Goal: Task Accomplishment & Management: Complete application form

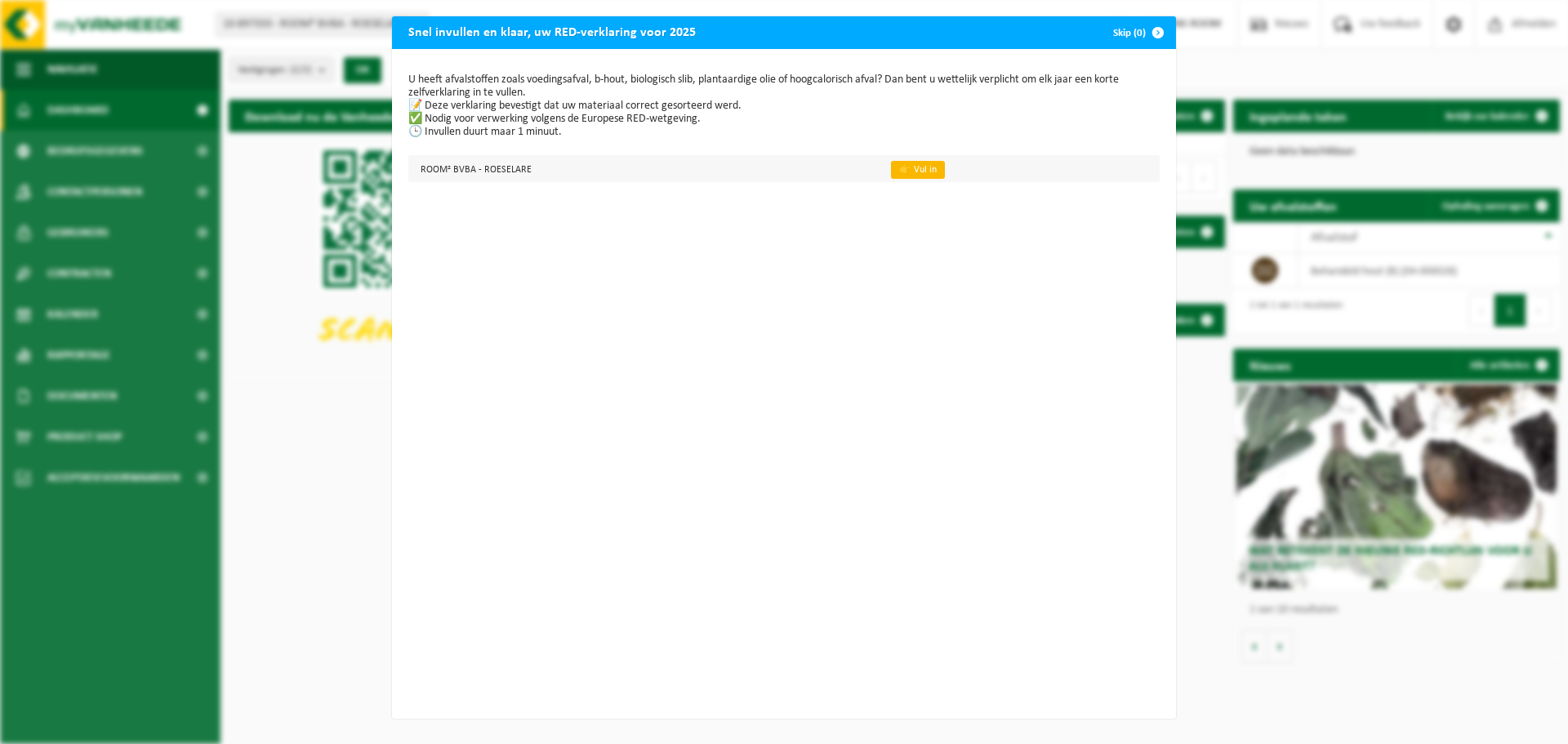
click at [918, 173] on link "👉 Vul in" at bounding box center [918, 170] width 54 height 18
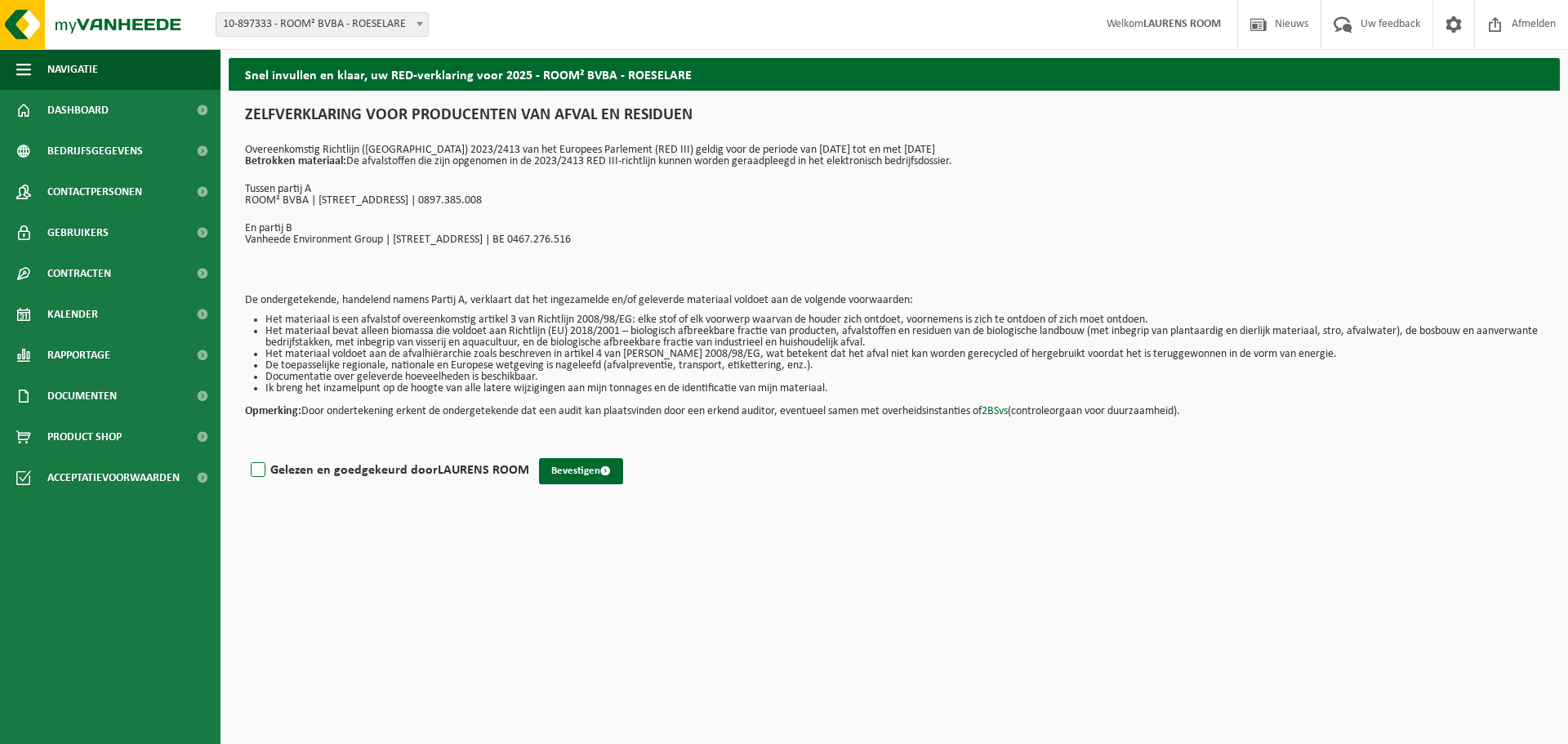
click at [260, 476] on label "Gelezen en goedgekeurd door LAURENS ROOM" at bounding box center [388, 470] width 282 height 24
click at [529, 450] on input "Gelezen en goedgekeurd door LAURENS ROOM" at bounding box center [529, 449] width 1 height 1
checkbox input "true"
click at [587, 475] on button "Bevestigen" at bounding box center [581, 471] width 84 height 26
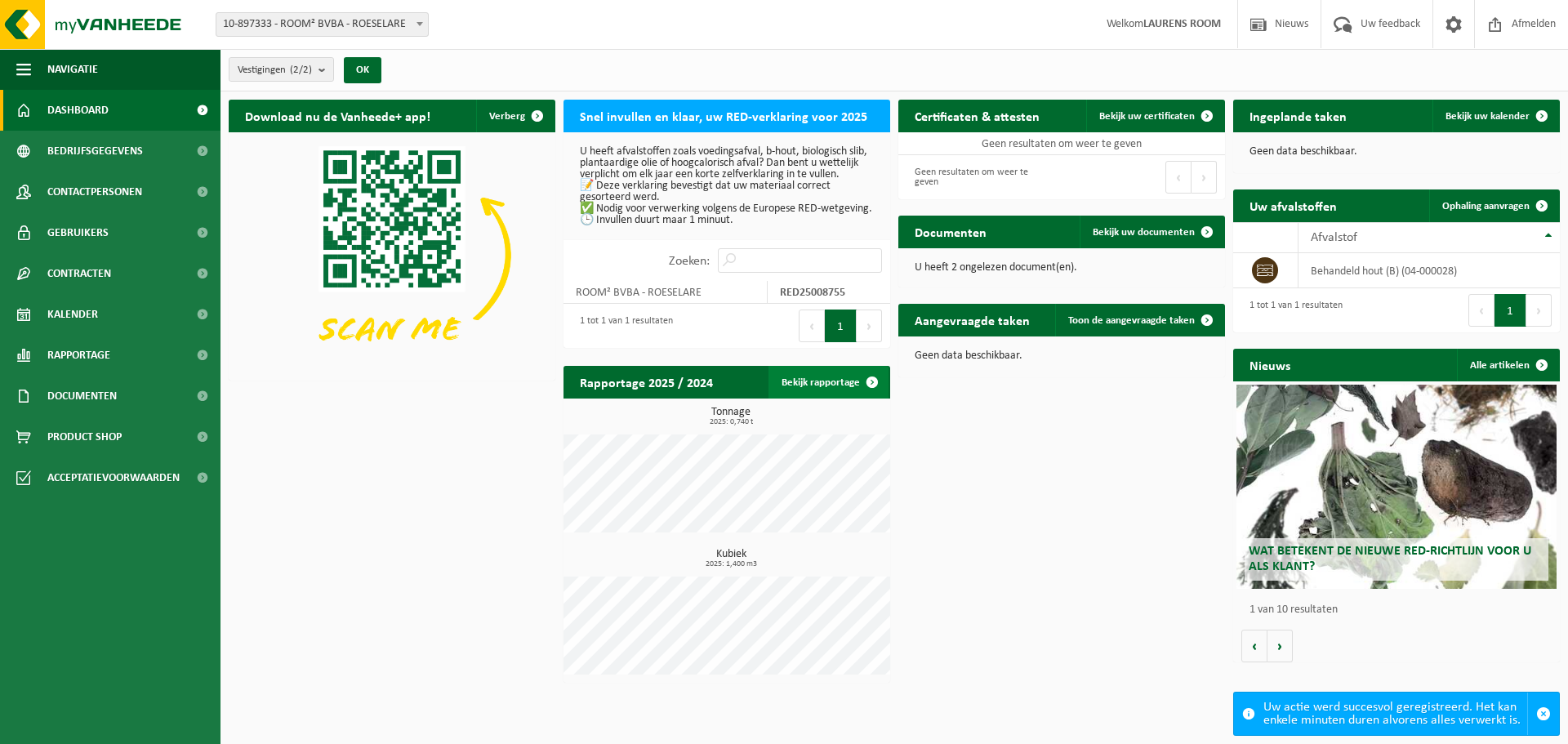
click at [809, 379] on link "Bekijk rapportage" at bounding box center [829, 382] width 120 height 33
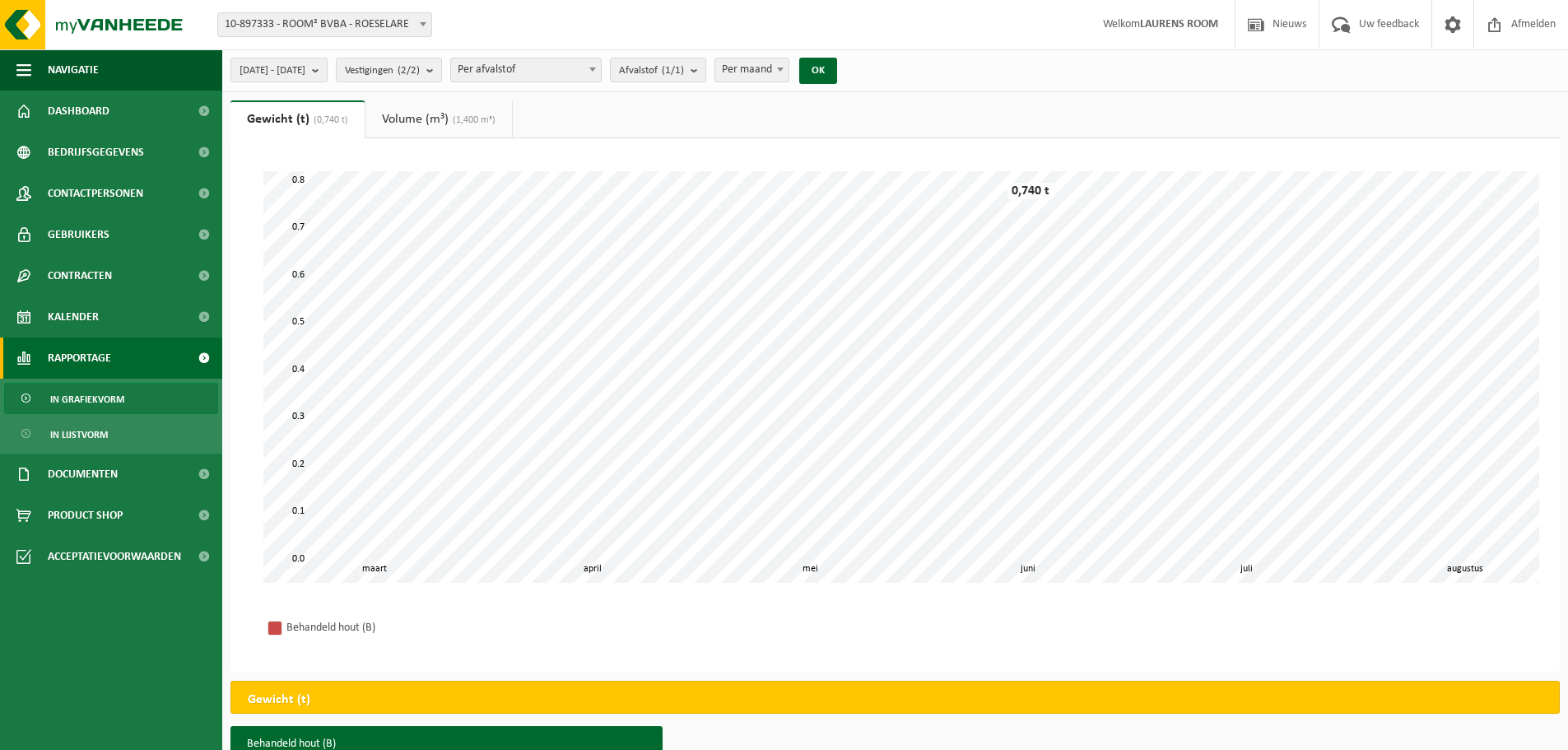
click at [433, 114] on link "Volume (m³) (1,400 m³)" at bounding box center [438, 118] width 147 height 38
click at [283, 117] on link "Gewicht (t) (0,740 t)" at bounding box center [296, 118] width 131 height 38
click at [327, 71] on button "2025-03-01 - 2025-08-28" at bounding box center [279, 70] width 97 height 25
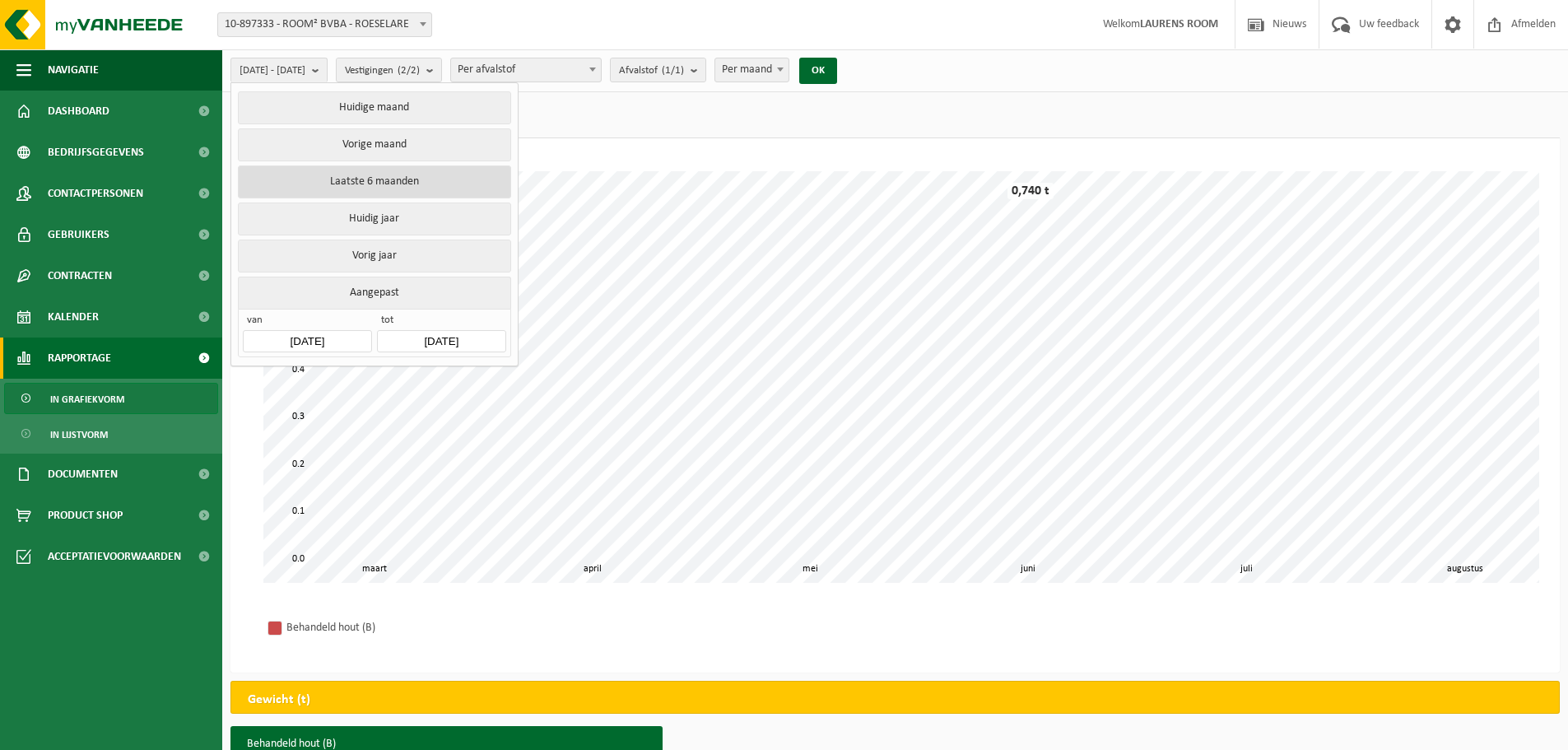
click at [372, 185] on button "Laatste 6 maanden" at bounding box center [374, 182] width 272 height 33
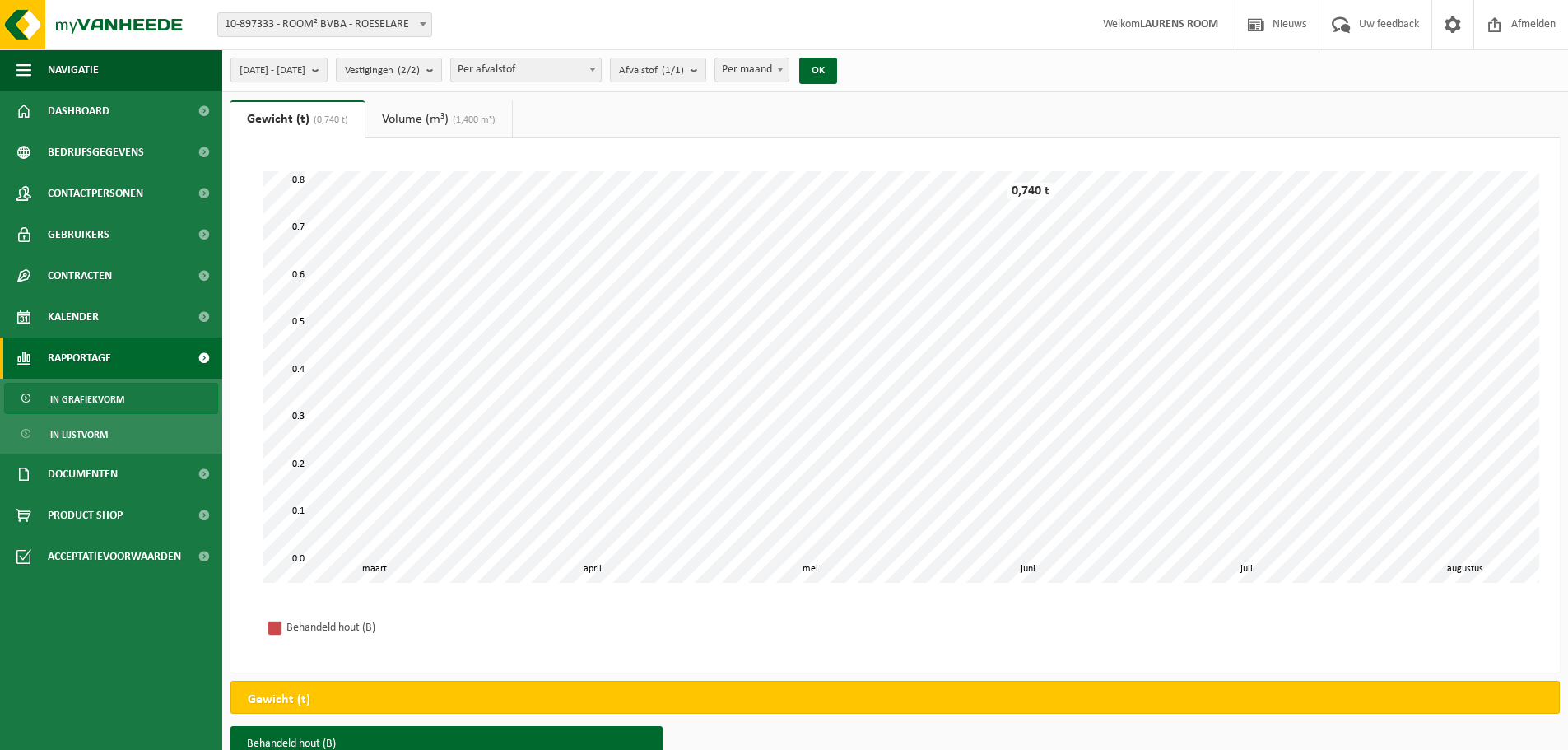
click at [326, 76] on b "submit" at bounding box center [319, 70] width 15 height 23
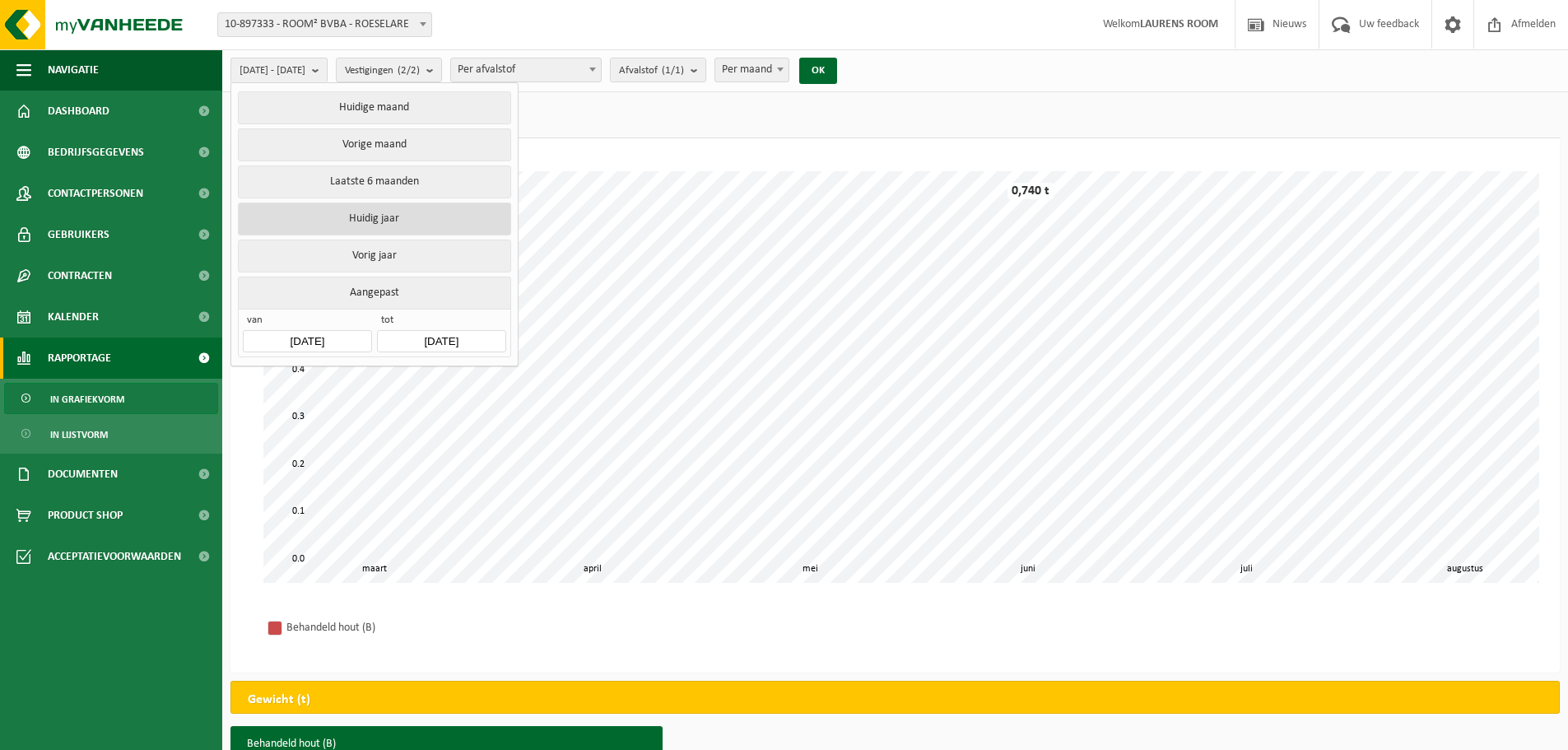
click at [352, 217] on button "Huidig jaar" at bounding box center [374, 219] width 272 height 33
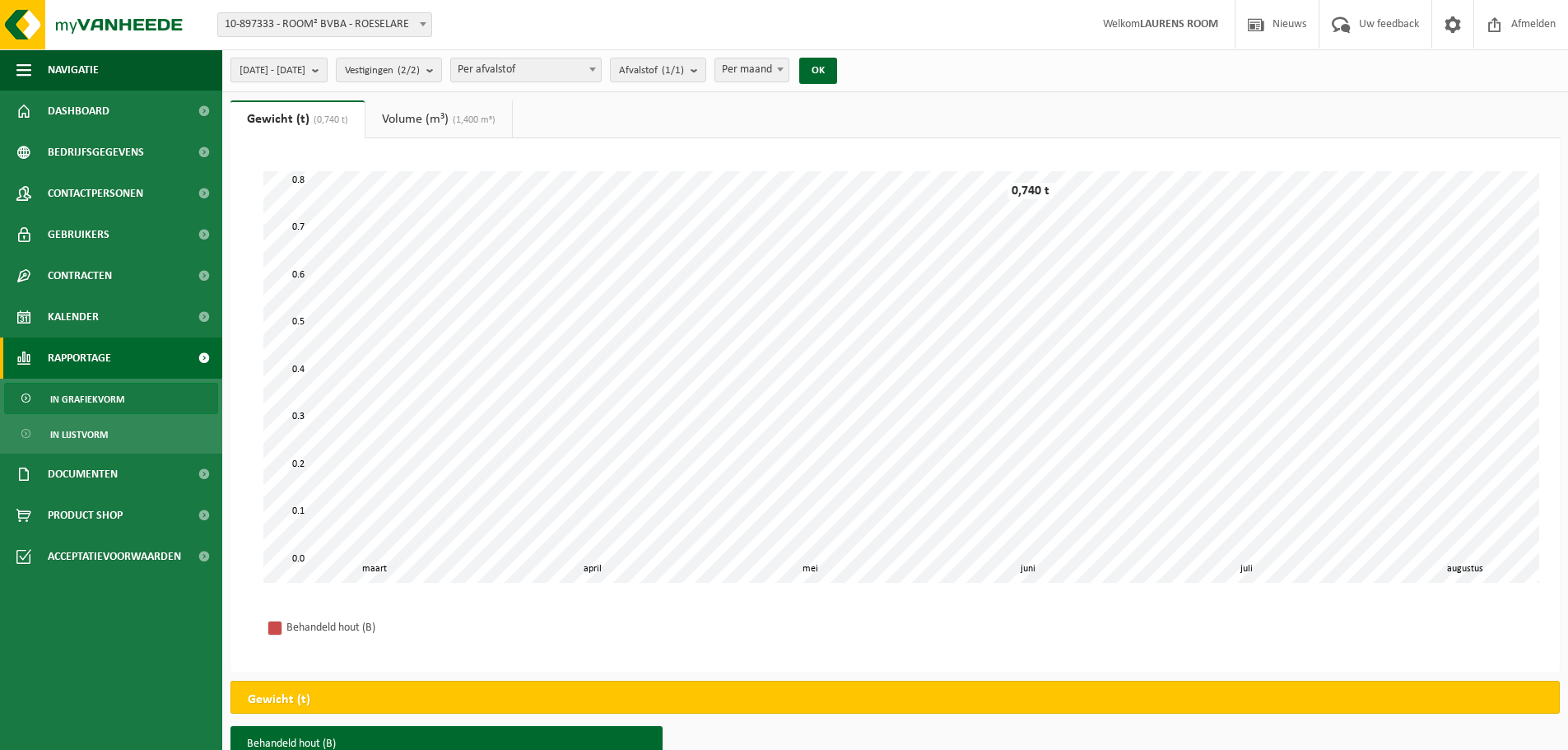
click at [327, 68] on button "2025-01-01 - 2025-08-28" at bounding box center [279, 70] width 97 height 25
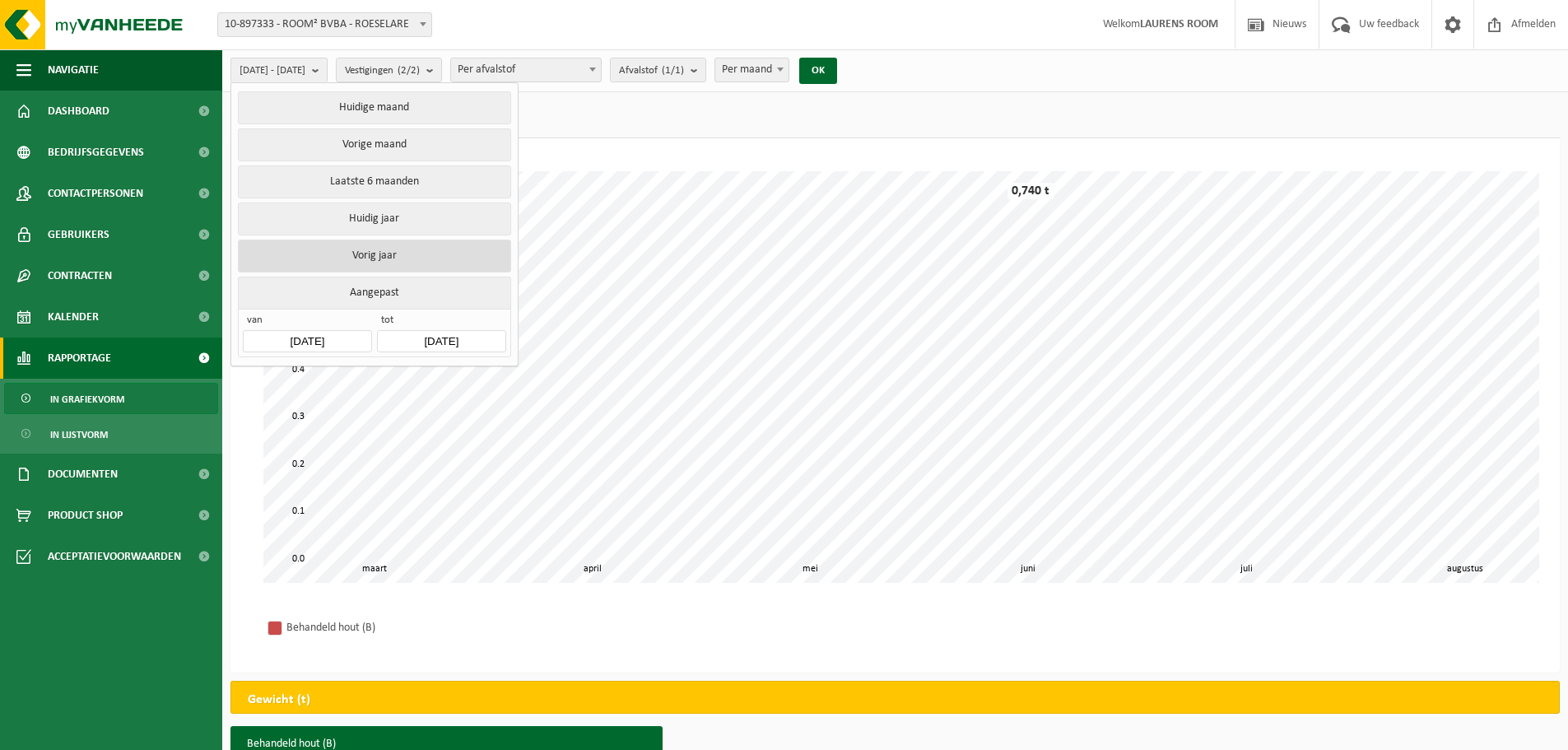
click at [355, 259] on button "Vorig jaar" at bounding box center [374, 256] width 272 height 33
type input "2024-01-01"
type input "2024-12-31"
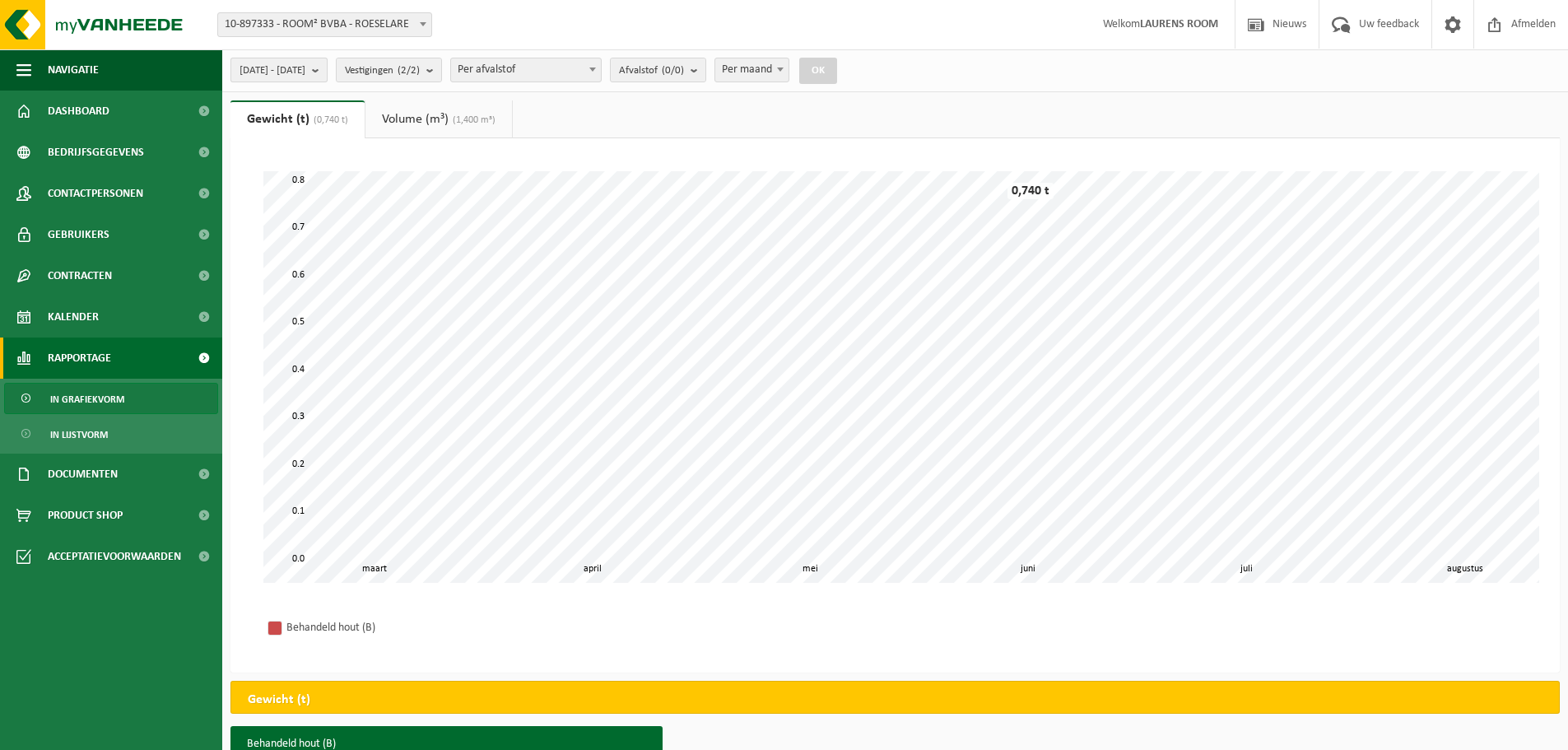
click at [327, 67] on button "2024-01-01 - 2024-12-31" at bounding box center [279, 70] width 97 height 25
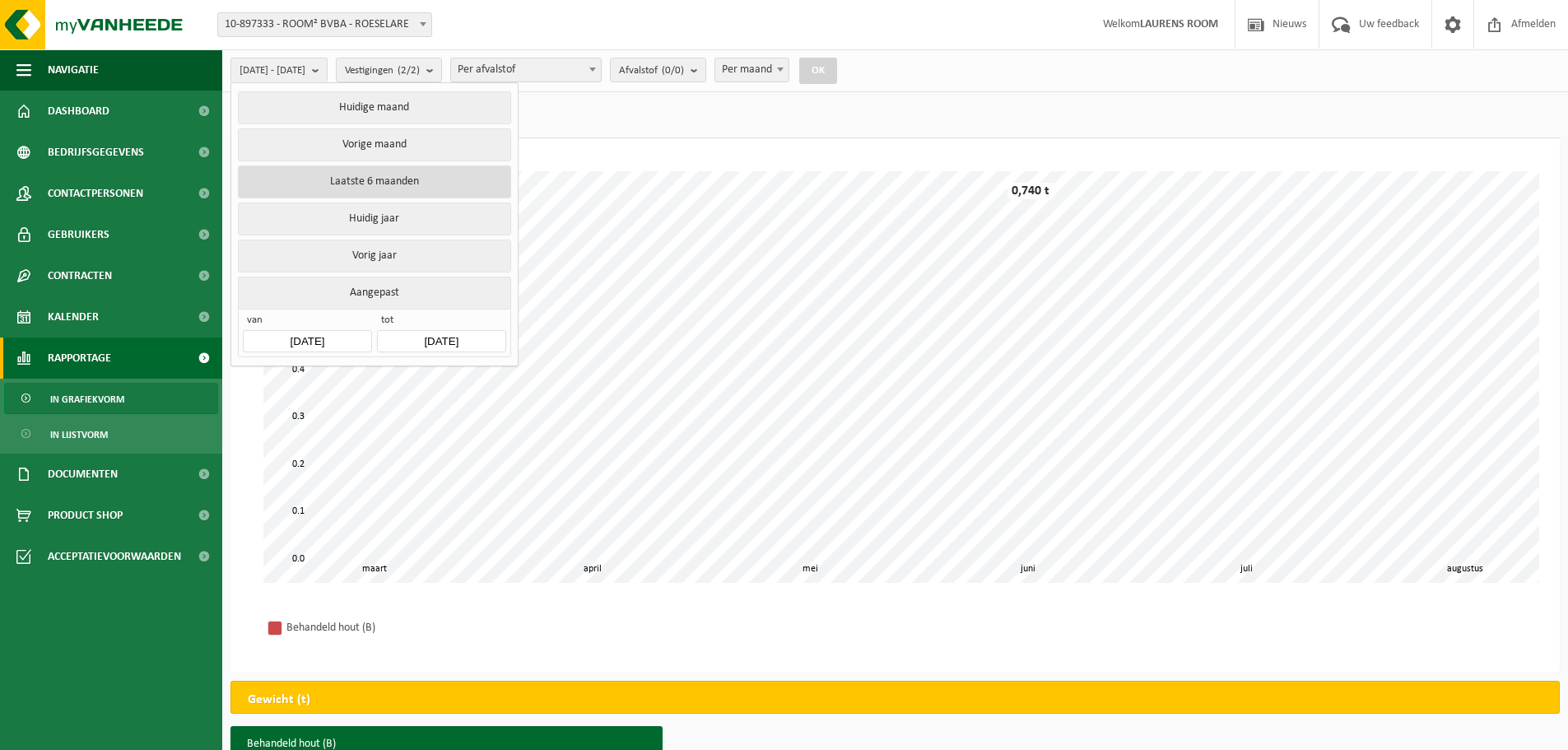
click at [387, 175] on button "Laatste 6 maanden" at bounding box center [374, 182] width 272 height 33
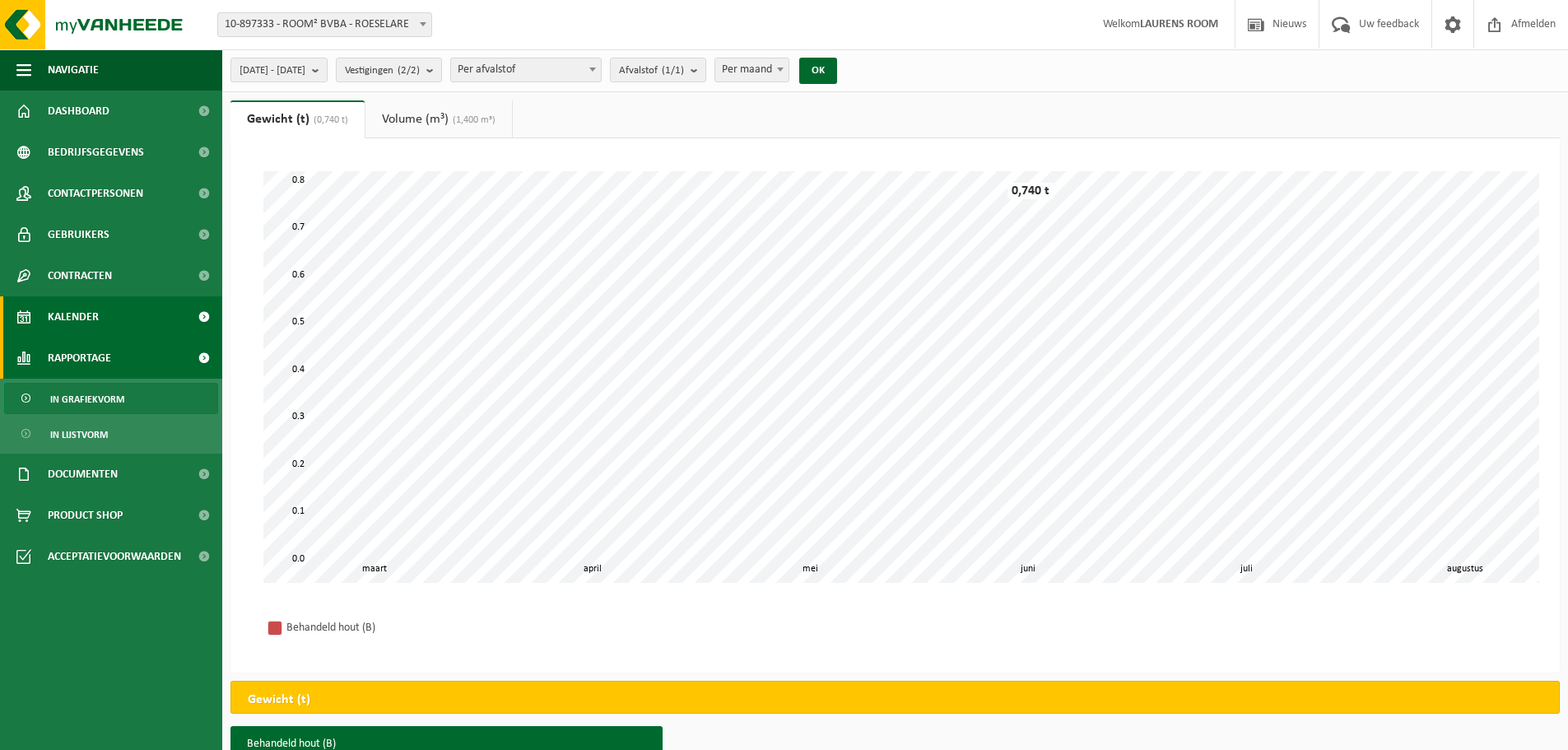
click at [151, 318] on link "Kalender" at bounding box center [111, 317] width 222 height 41
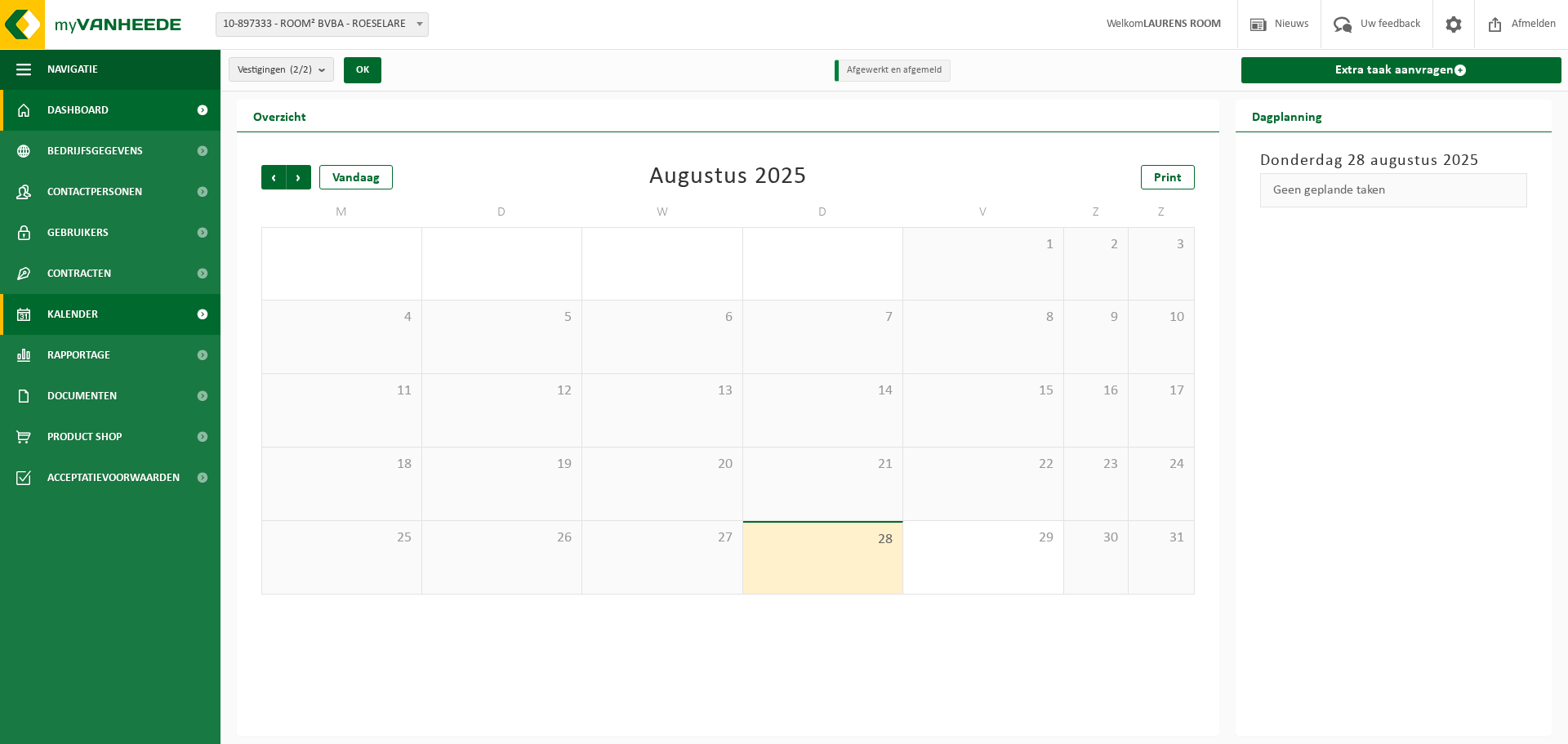
click at [141, 117] on link "Dashboard" at bounding box center [110, 110] width 220 height 41
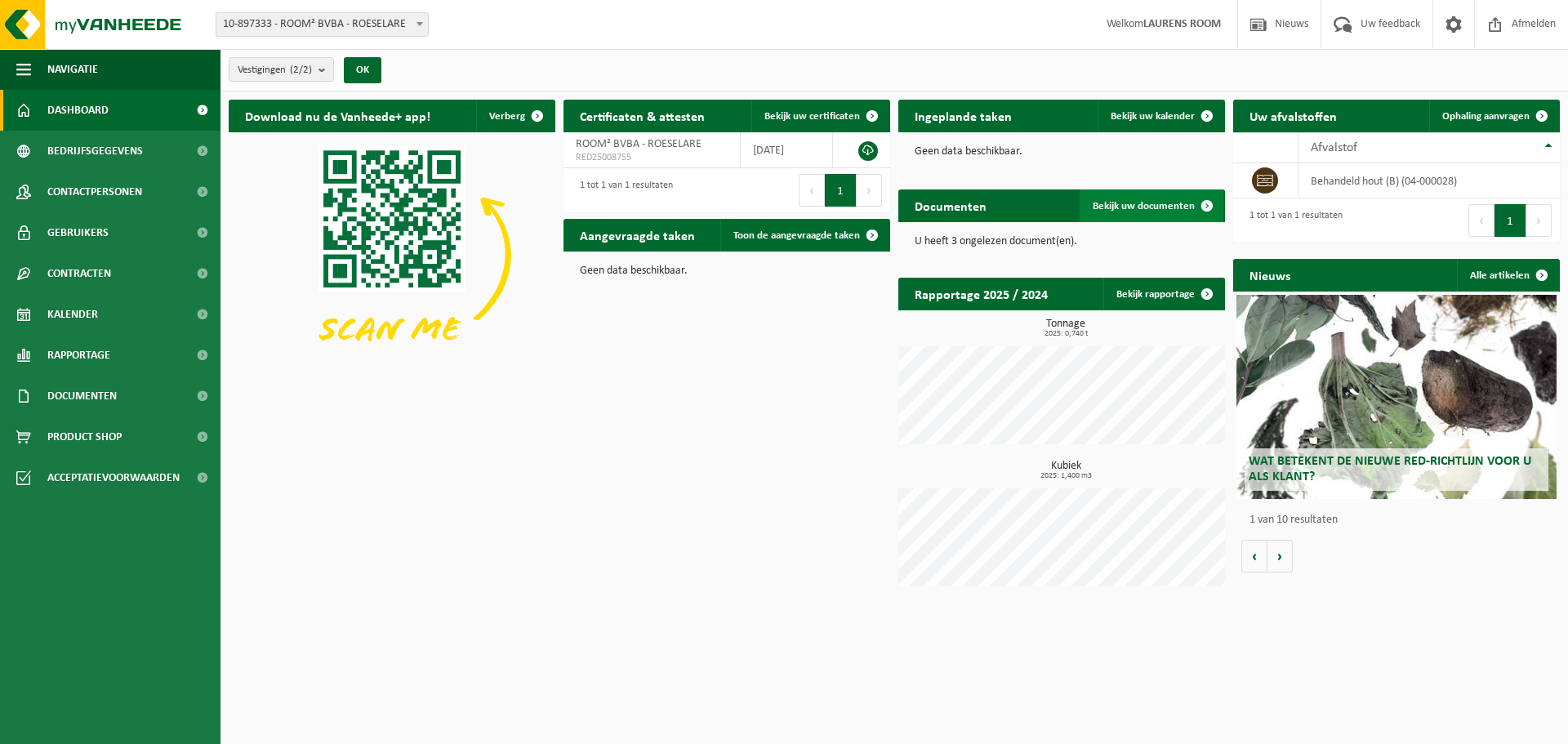
click at [1150, 206] on span "Bekijk uw documenten" at bounding box center [1143, 206] width 102 height 10
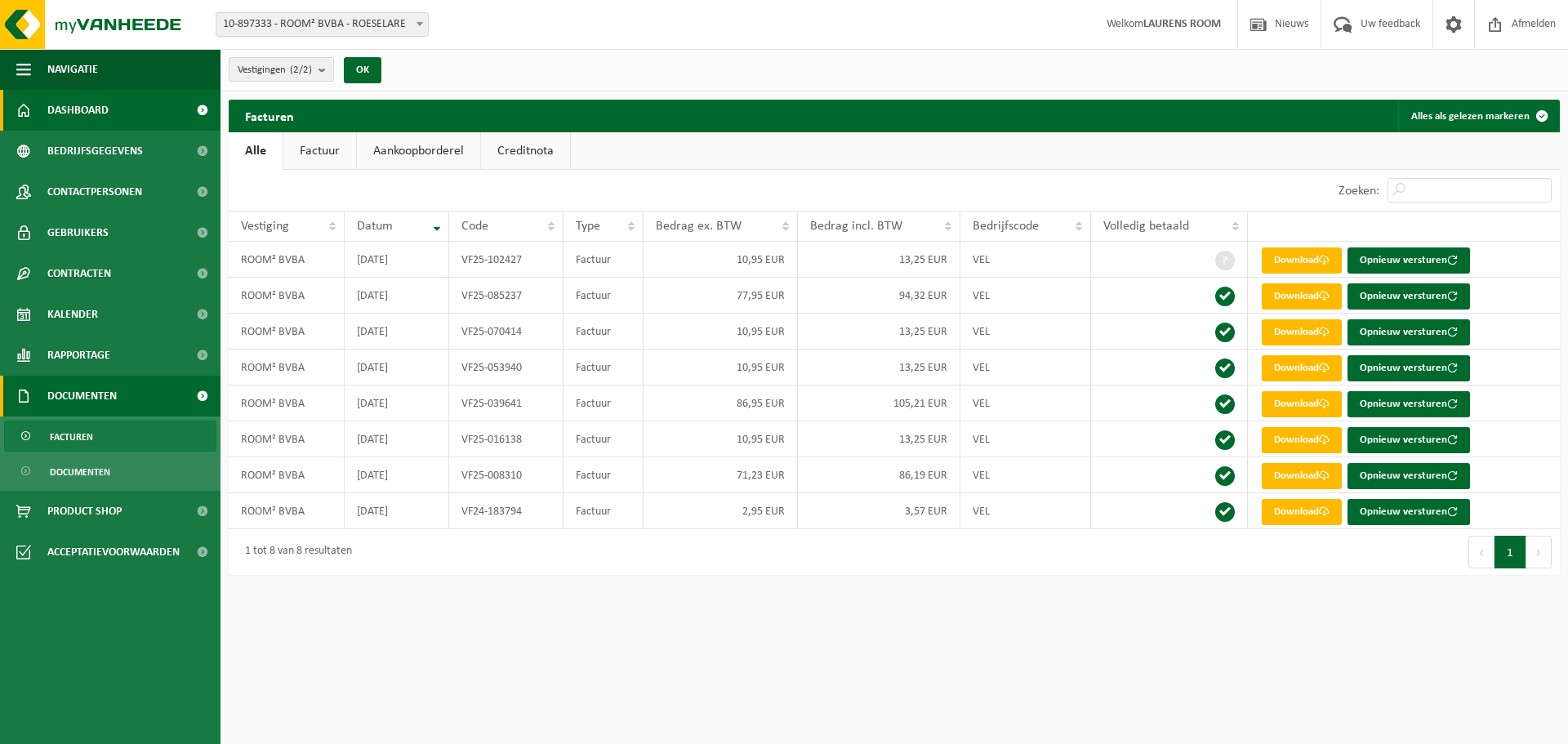
click at [116, 100] on link "Dashboard" at bounding box center [110, 110] width 220 height 41
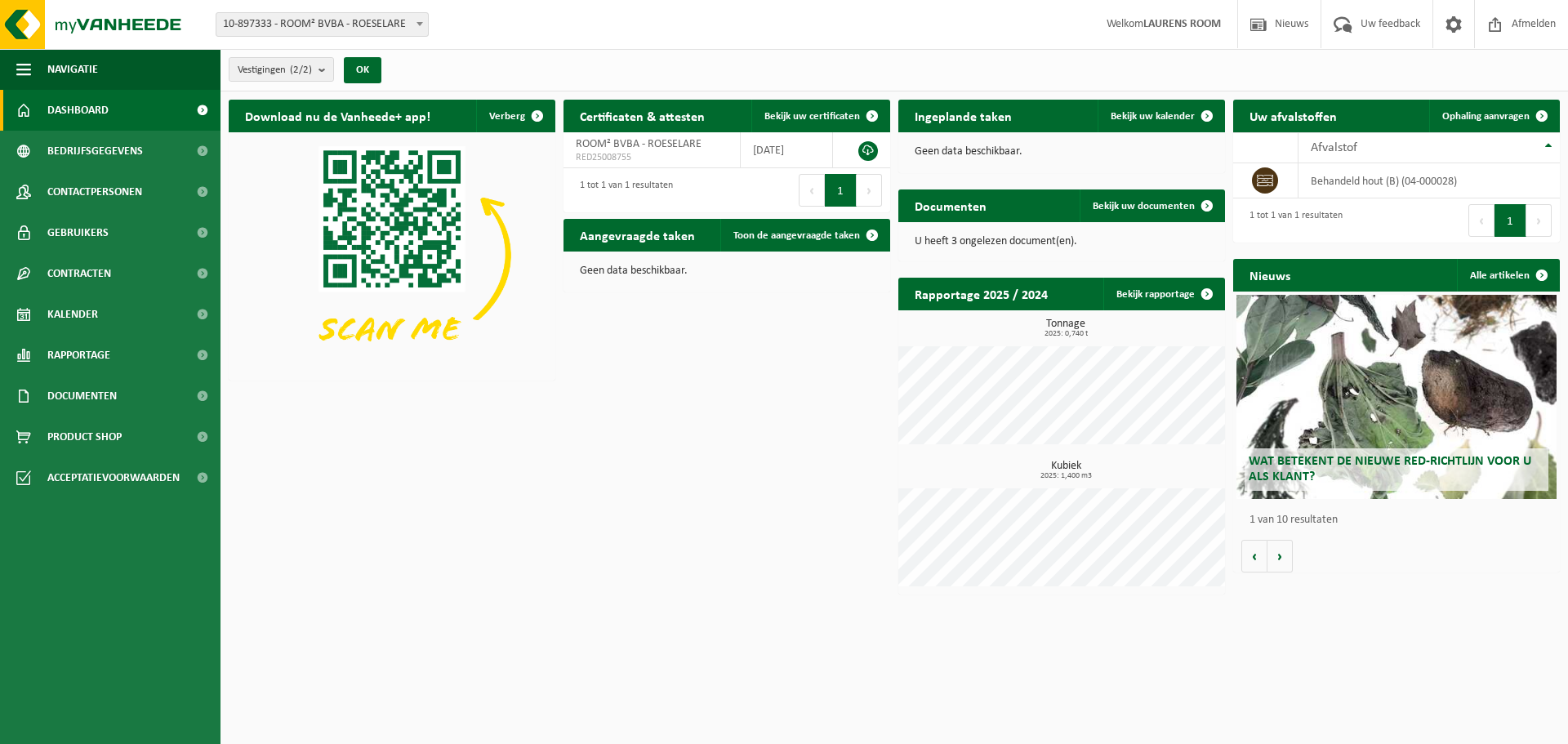
click at [1035, 243] on p "U heeft 3 ongelezen document(en)." at bounding box center [1062, 241] width 294 height 11
click at [1469, 112] on span "Ophaling aanvragen" at bounding box center [1486, 117] width 87 height 10
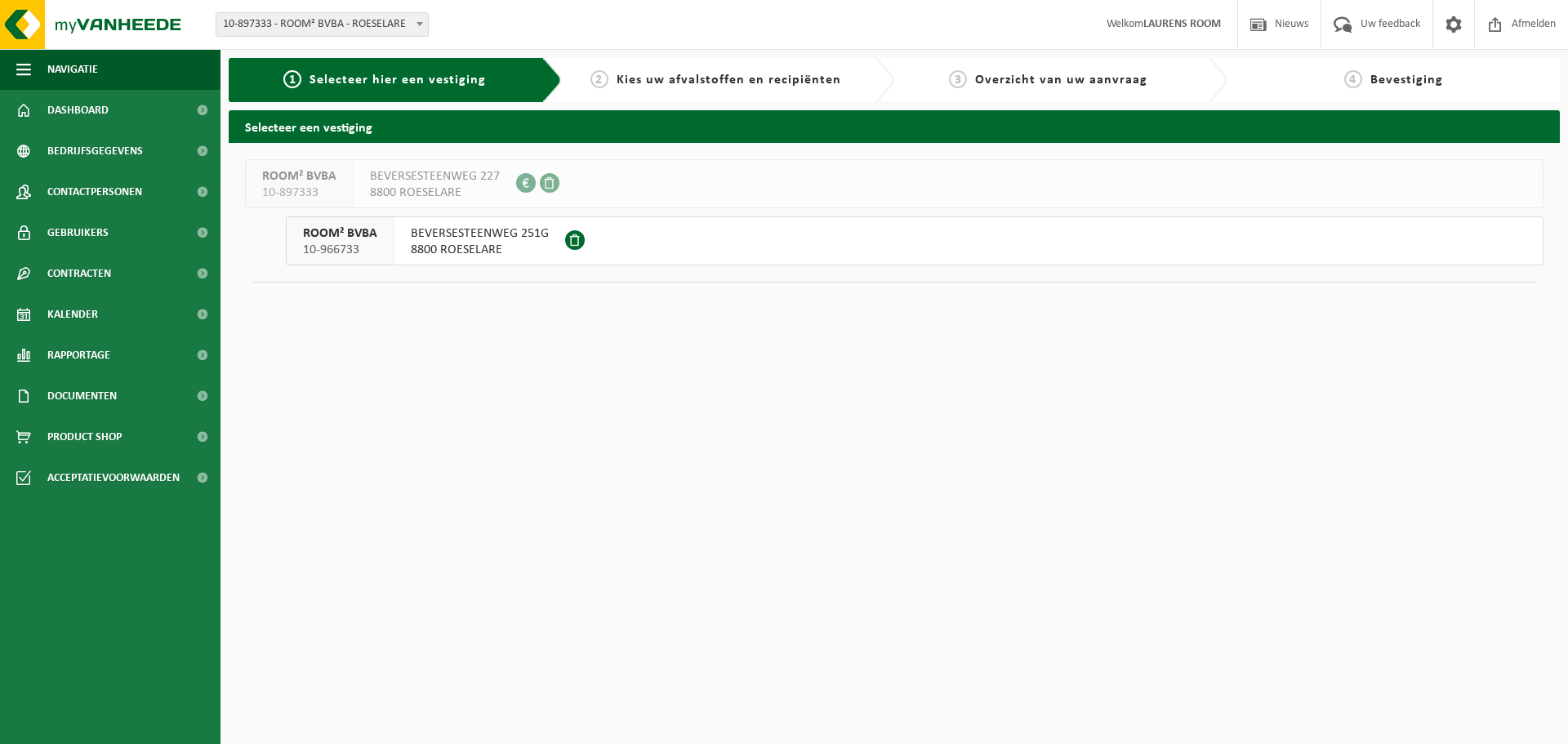
click at [479, 243] on span "8800 ROESELARE" at bounding box center [480, 250] width 138 height 17
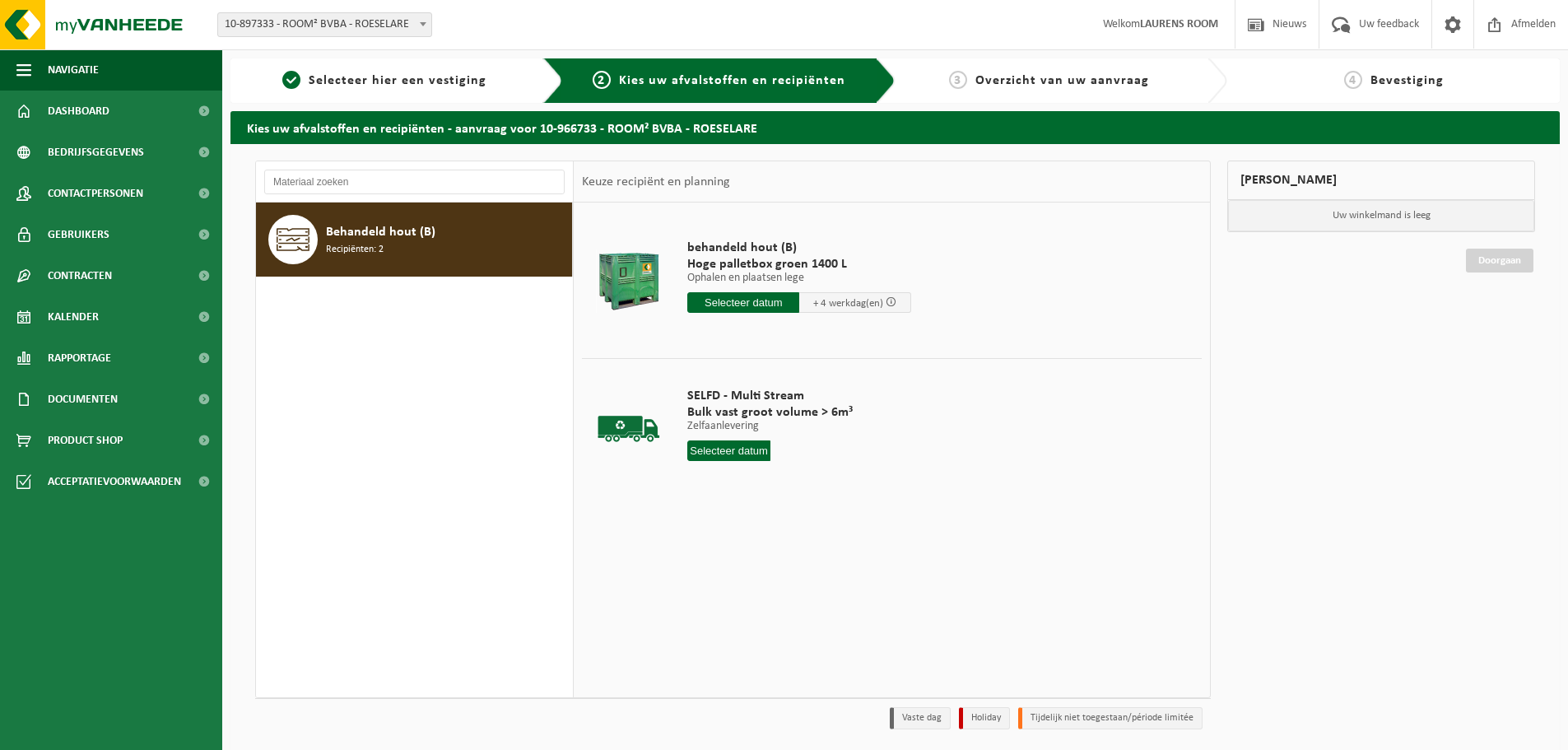
click at [757, 299] on input "text" at bounding box center [743, 302] width 112 height 20
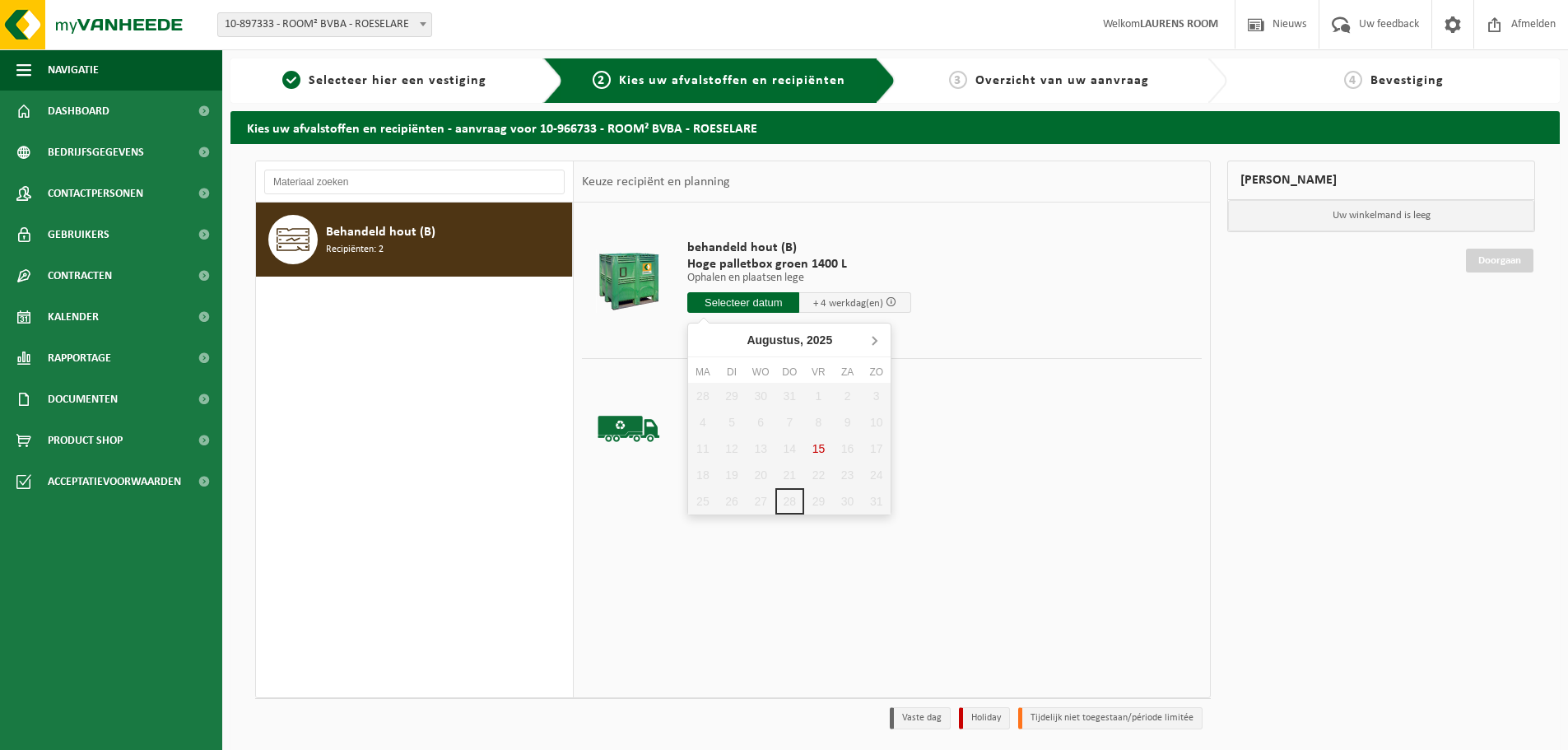
click at [874, 338] on icon at bounding box center [874, 340] width 4 height 8
click at [697, 339] on icon at bounding box center [705, 339] width 26 height 26
click at [872, 345] on icon at bounding box center [874, 339] width 26 height 26
click at [701, 391] on div "1" at bounding box center [702, 396] width 29 height 26
type input "Van 2025-09-01"
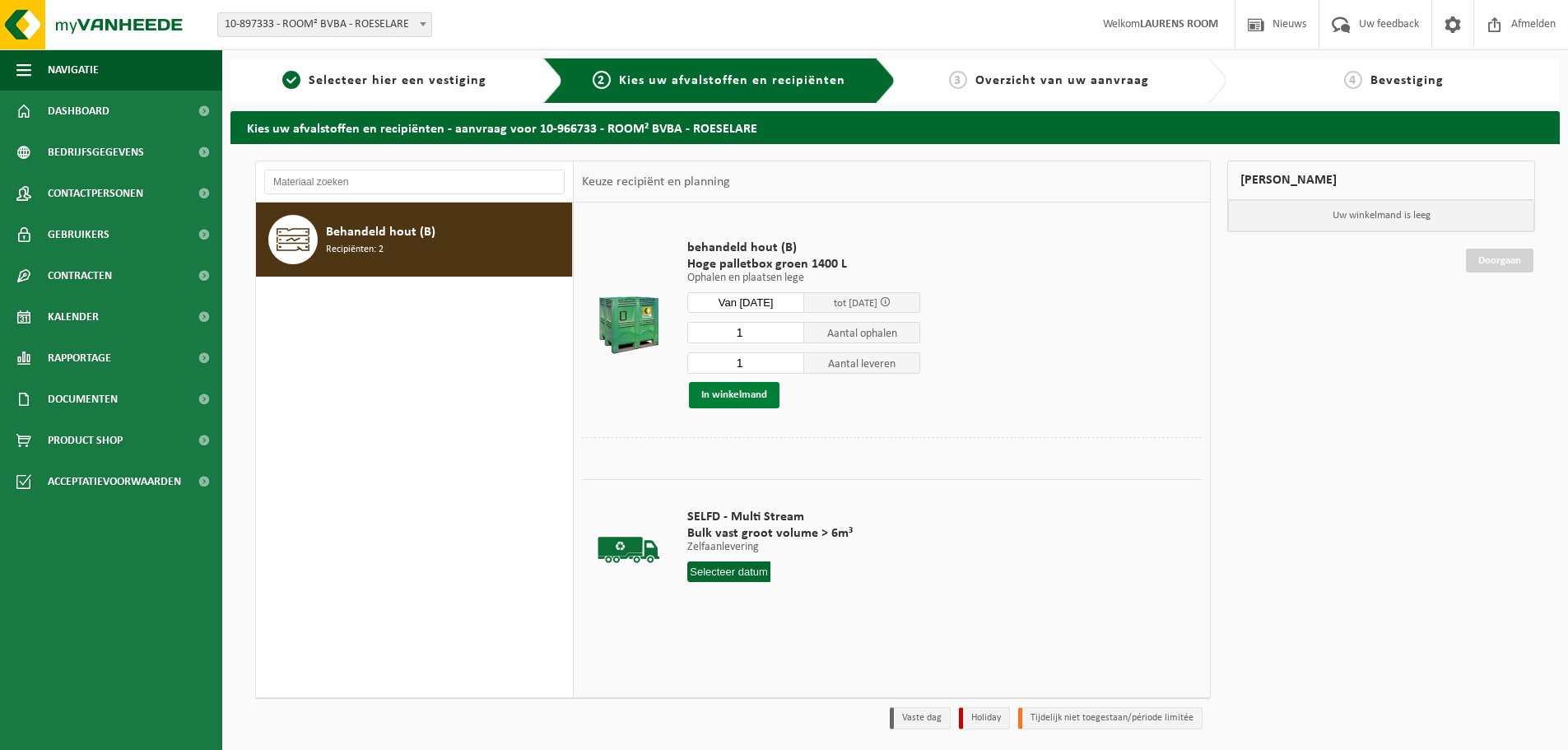
click at [730, 398] on button "In winkelmand" at bounding box center [734, 395] width 90 height 26
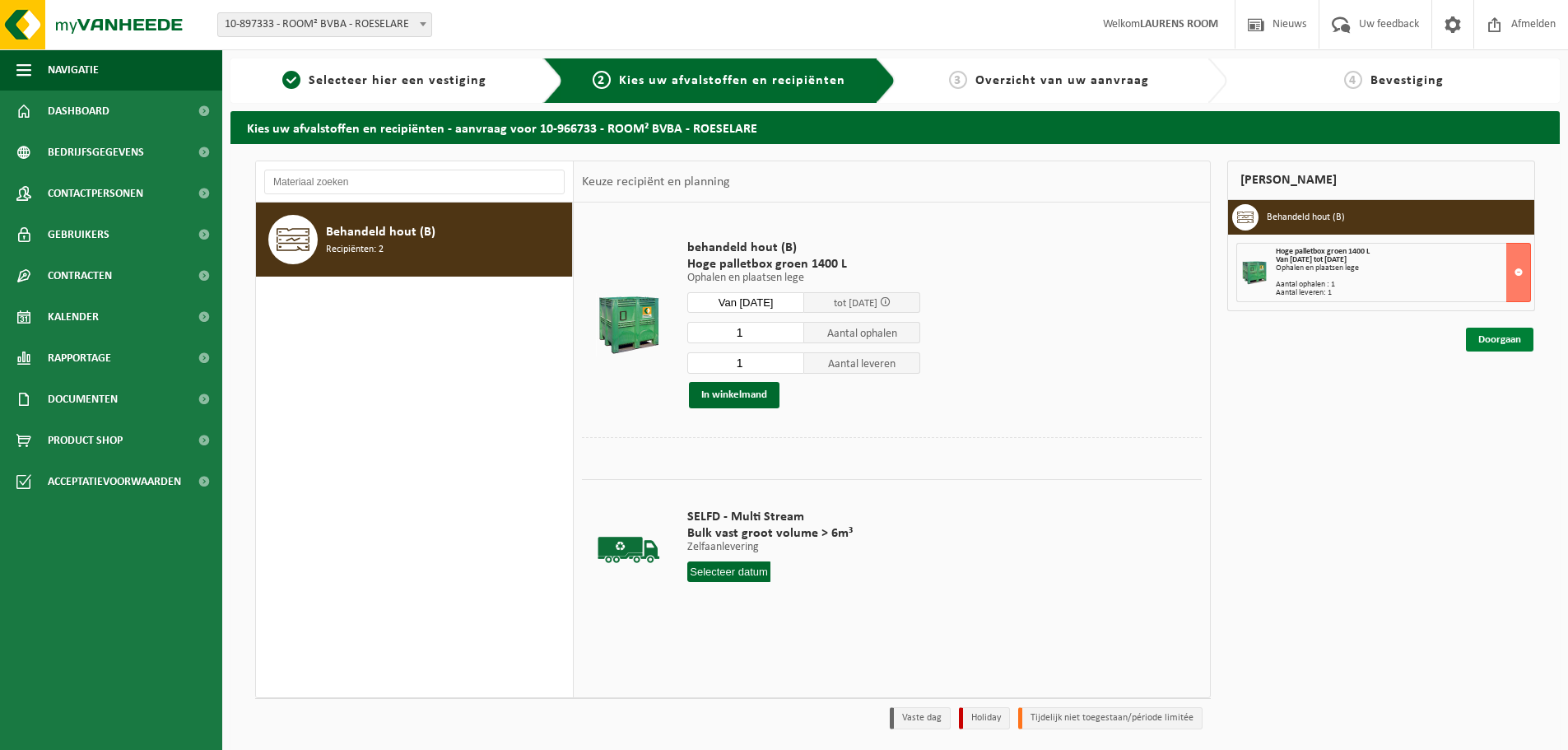
click at [1480, 331] on link "Doorgaan" at bounding box center [1500, 339] width 68 height 24
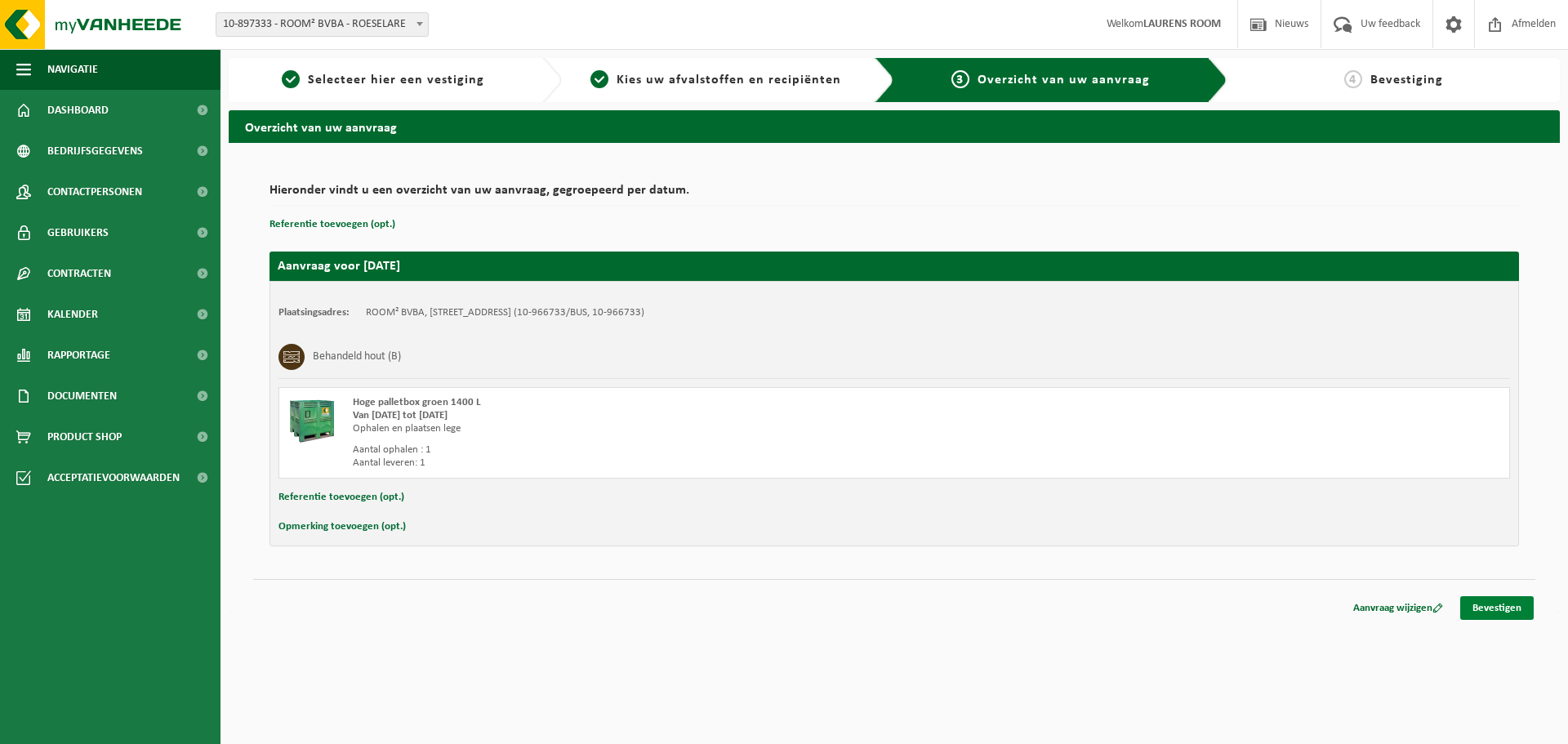
click at [1476, 602] on link "Bevestigen" at bounding box center [1497, 607] width 73 height 23
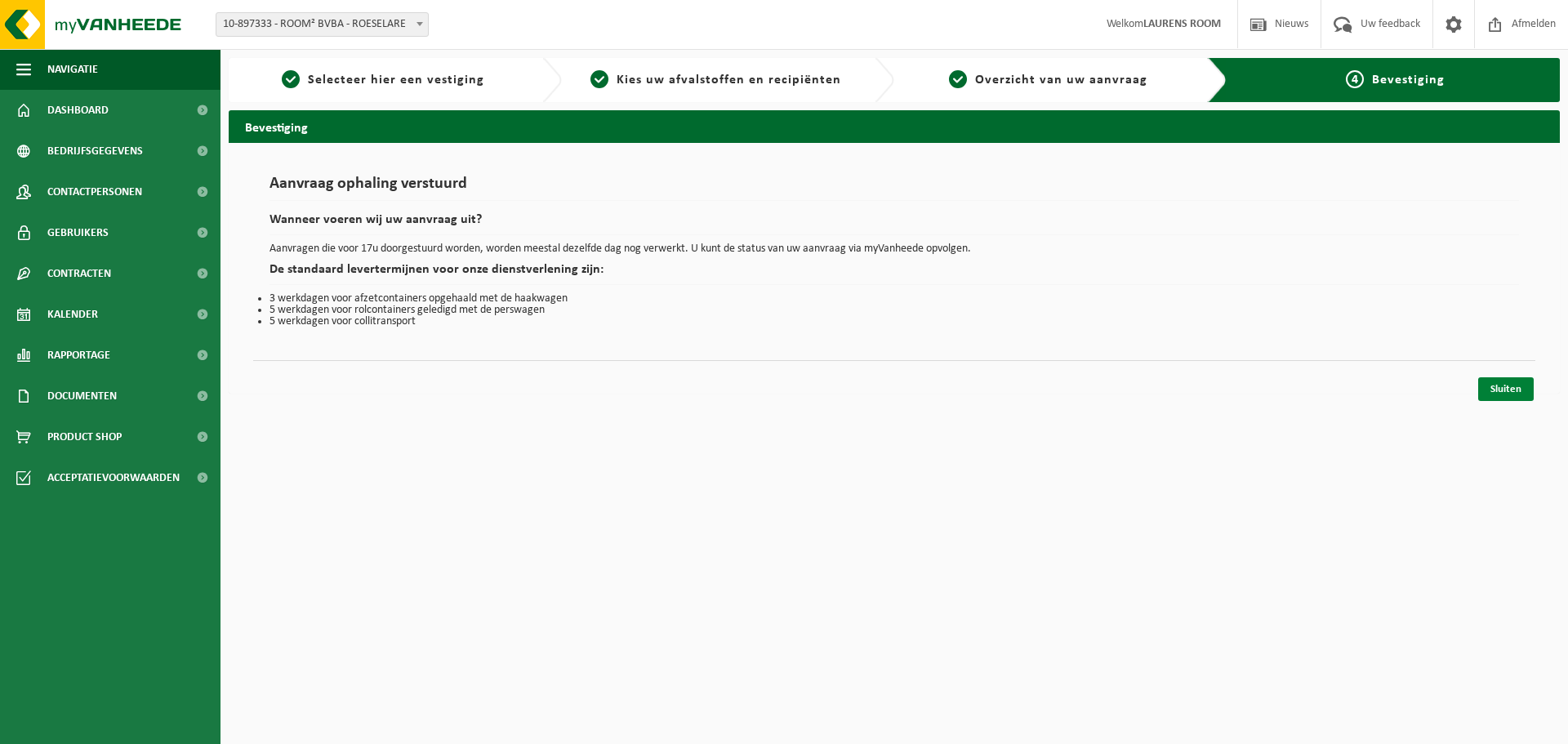
click at [1513, 389] on link "Sluiten" at bounding box center [1506, 388] width 56 height 23
